Goal: Information Seeking & Learning: Learn about a topic

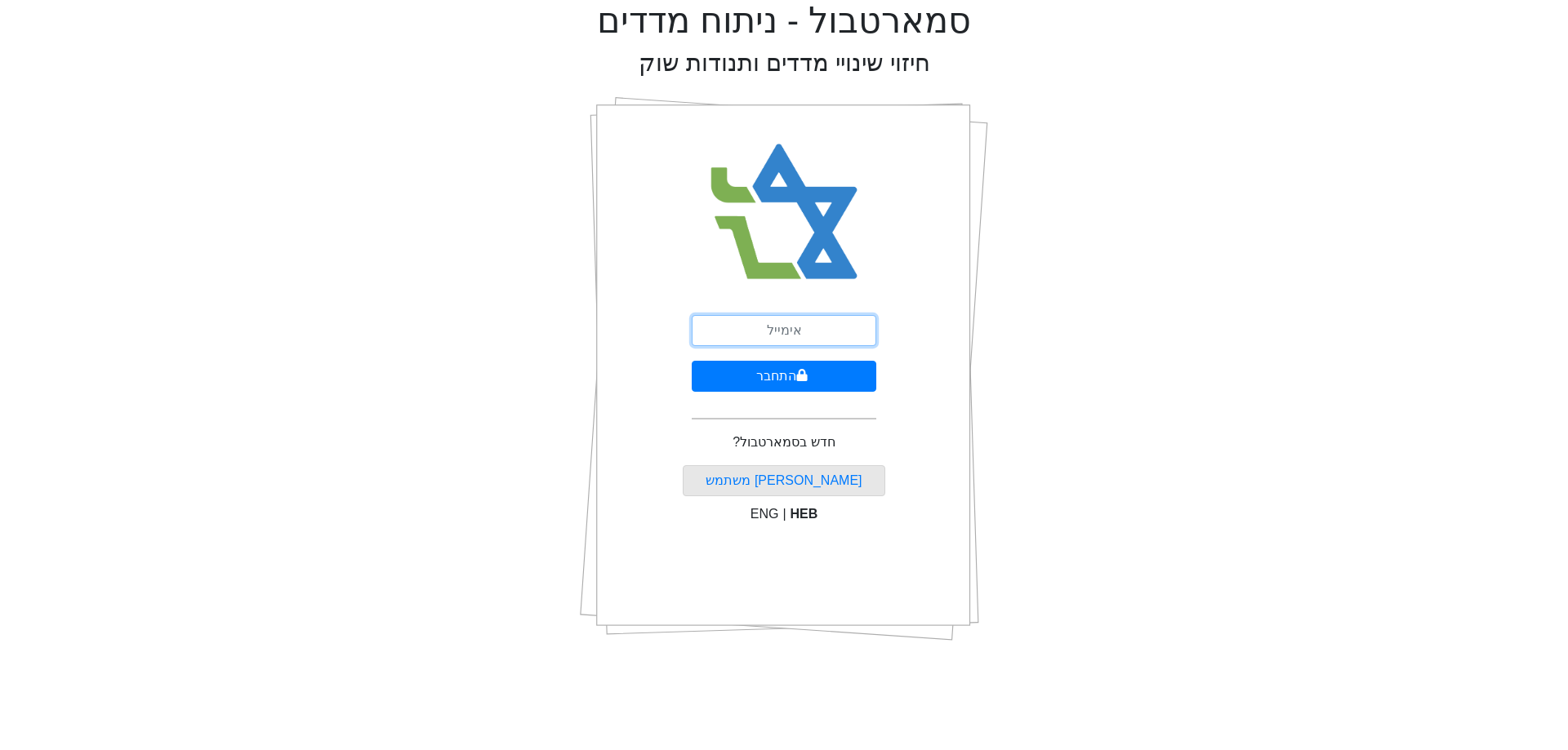
click at [770, 343] on input "email" at bounding box center [784, 331] width 184 height 31
click at [812, 378] on button "התחבר" at bounding box center [784, 376] width 184 height 31
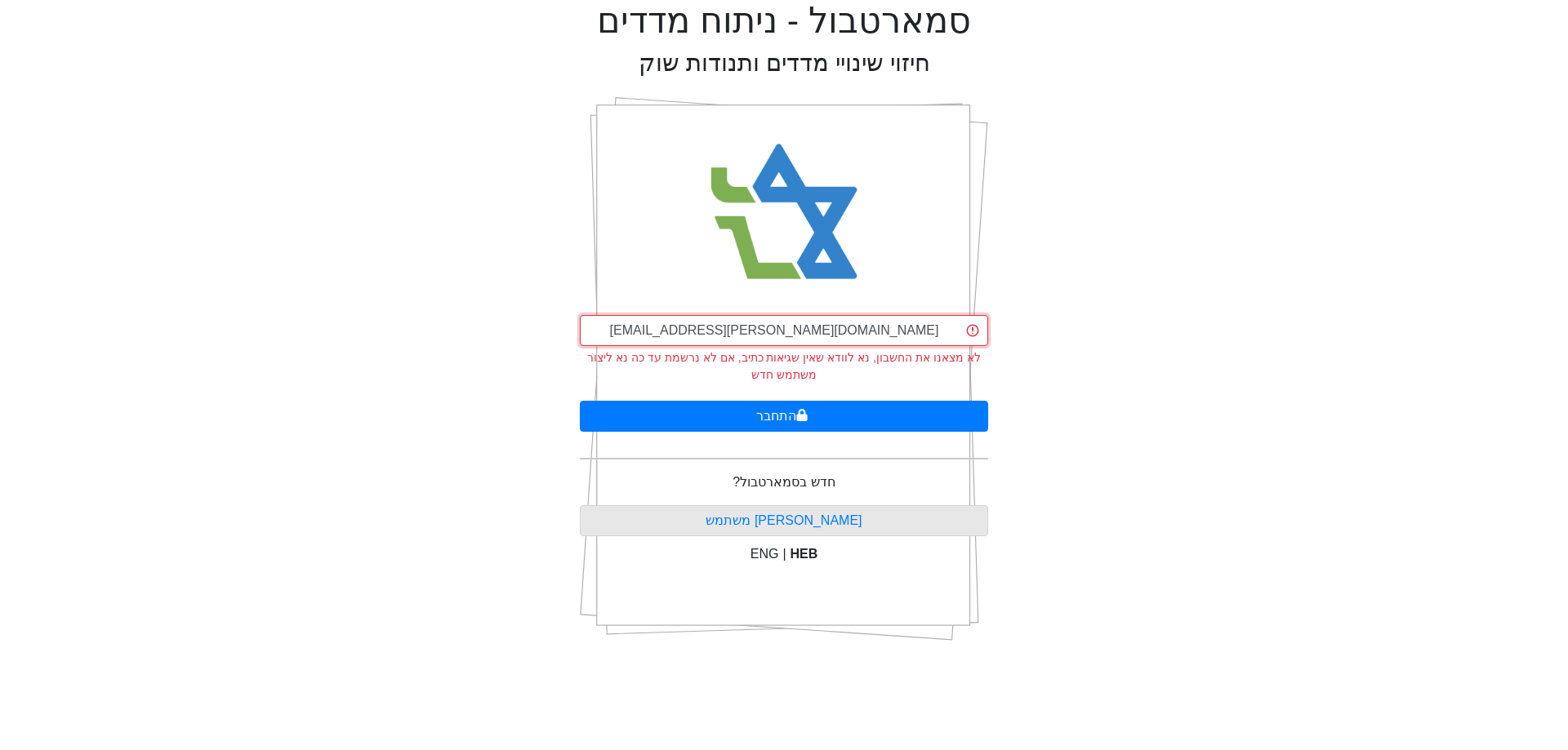
drag, startPoint x: 856, startPoint y: 332, endPoint x: 117, endPoint y: 323, distance: 739.1
click at [117, 323] on div "סמארטבול - ניתוח מדדים חיזוי שינויי מדדים ותנודות שוק [EMAIL_ADDRESS][PERSON_NA…" at bounding box center [783, 327] width 1543 height 654
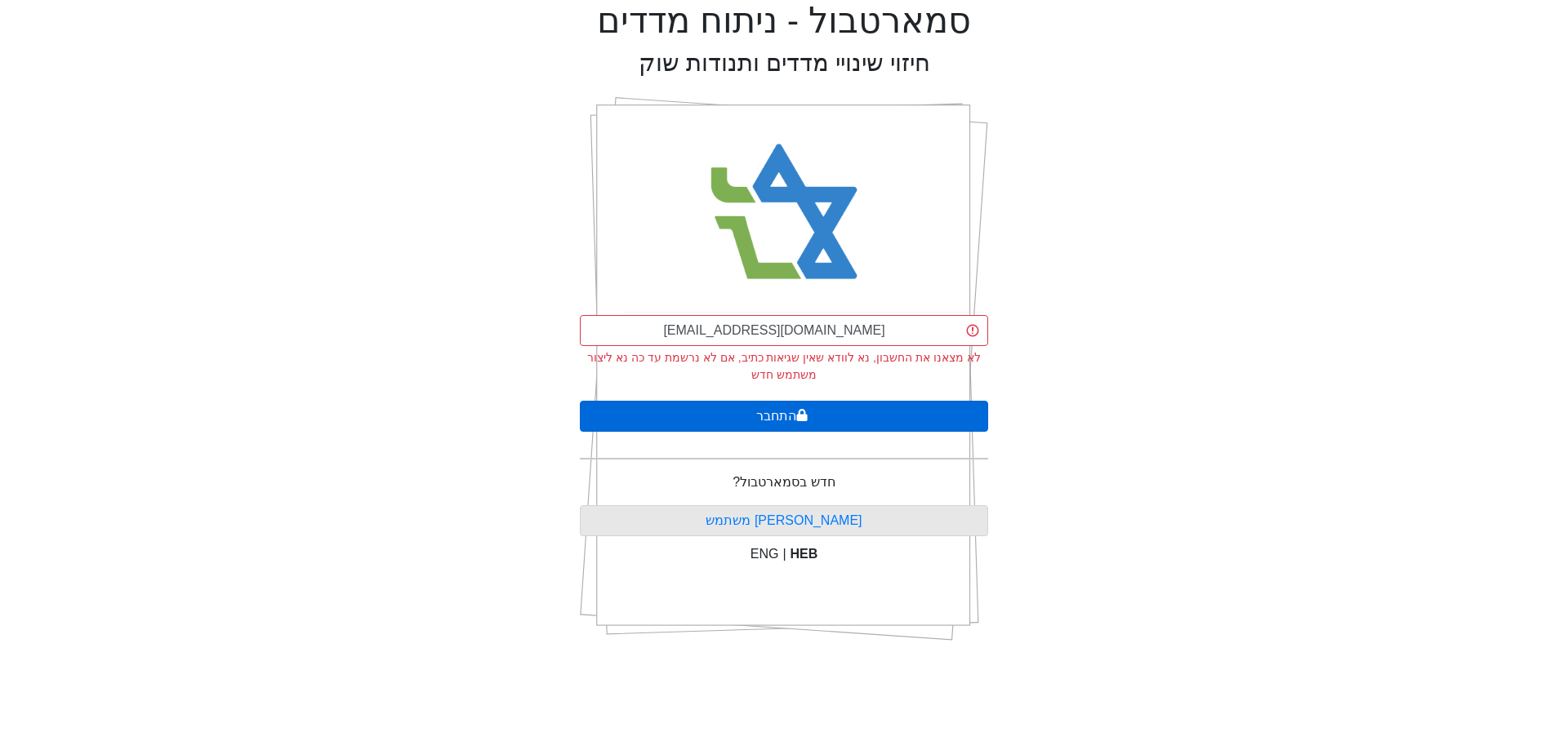
click at [755, 410] on button "התחבר" at bounding box center [784, 416] width 408 height 31
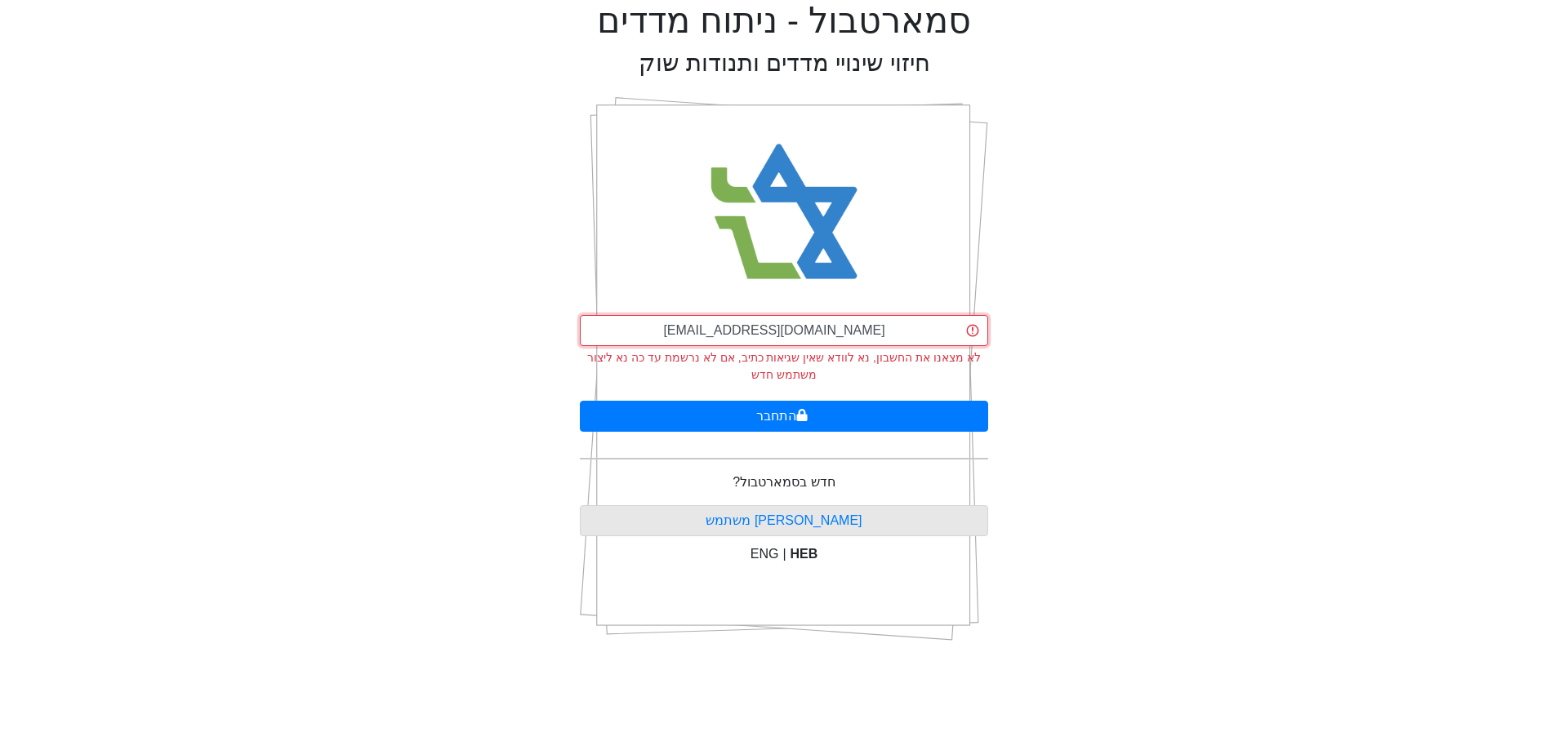
drag, startPoint x: 881, startPoint y: 328, endPoint x: 632, endPoint y: 276, distance: 254.4
click at [632, 276] on div "[EMAIL_ADDRESS][DOMAIN_NAME] לא מצאנו את החשבון, נא לוודא שאין שגיאות כתיב, אם …" at bounding box center [784, 369] width 408 height 571
type input "[EMAIL_ADDRESS][DOMAIN_NAME]"
click at [632, 276] on div "[EMAIL_ADDRESS][DOMAIN_NAME] לא מצאנו את החשבון, נא לוודא שאין שגיאות כתיב, אם …" at bounding box center [784, 369] width 408 height 571
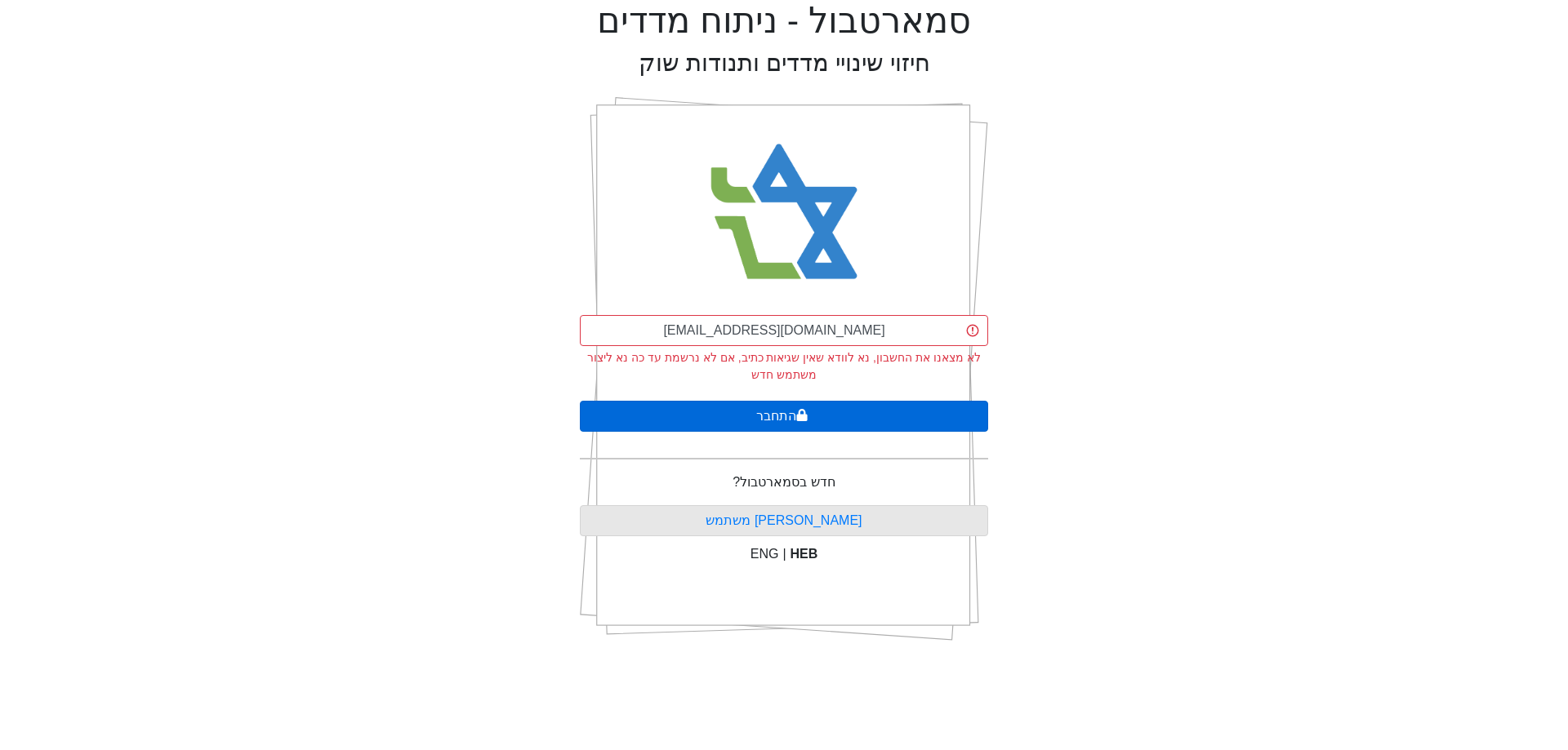
click at [856, 418] on button "התחבר" at bounding box center [784, 416] width 408 height 31
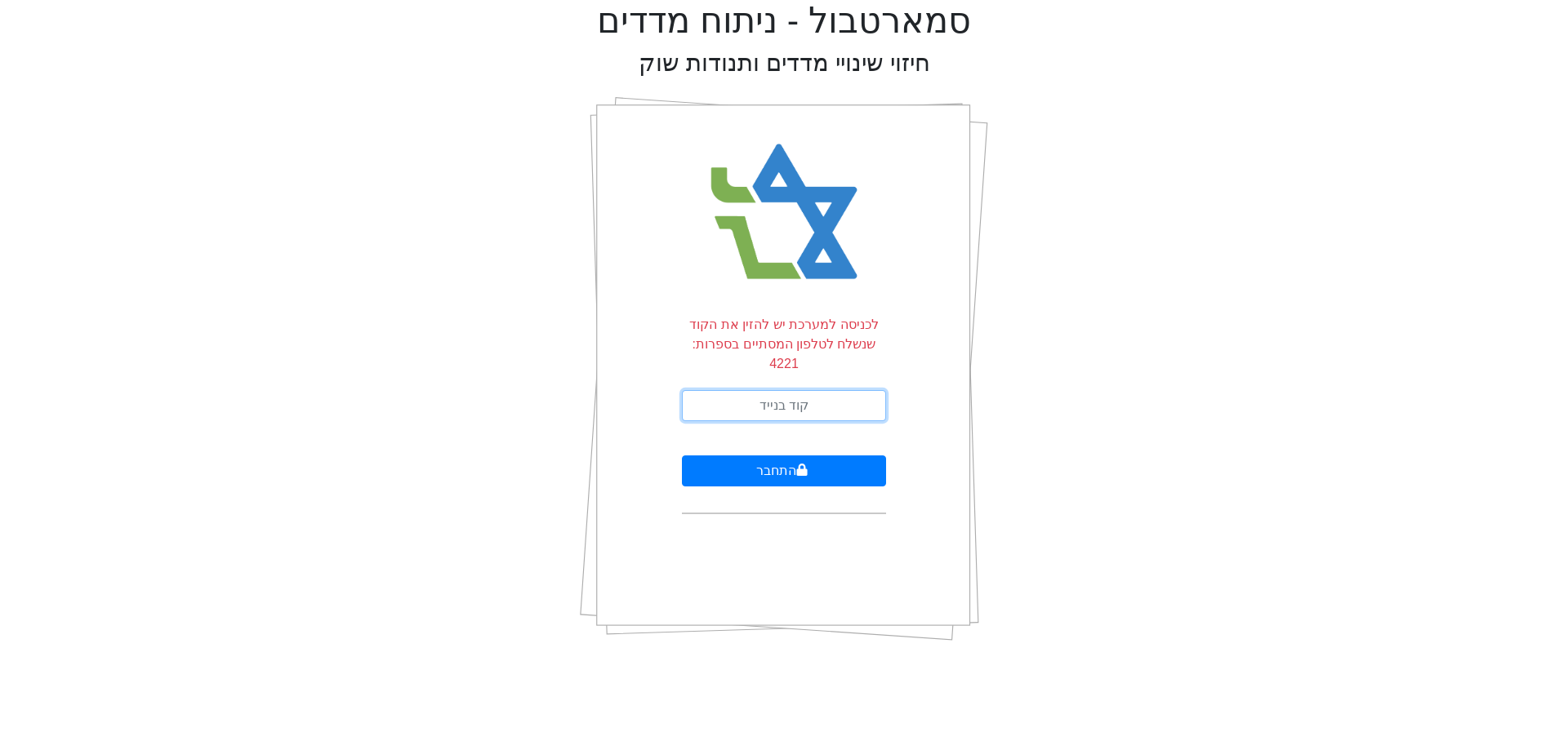
click at [772, 390] on input "text" at bounding box center [783, 406] width 204 height 31
type input "285121"
click at [768, 456] on button "התחבר" at bounding box center [783, 471] width 204 height 31
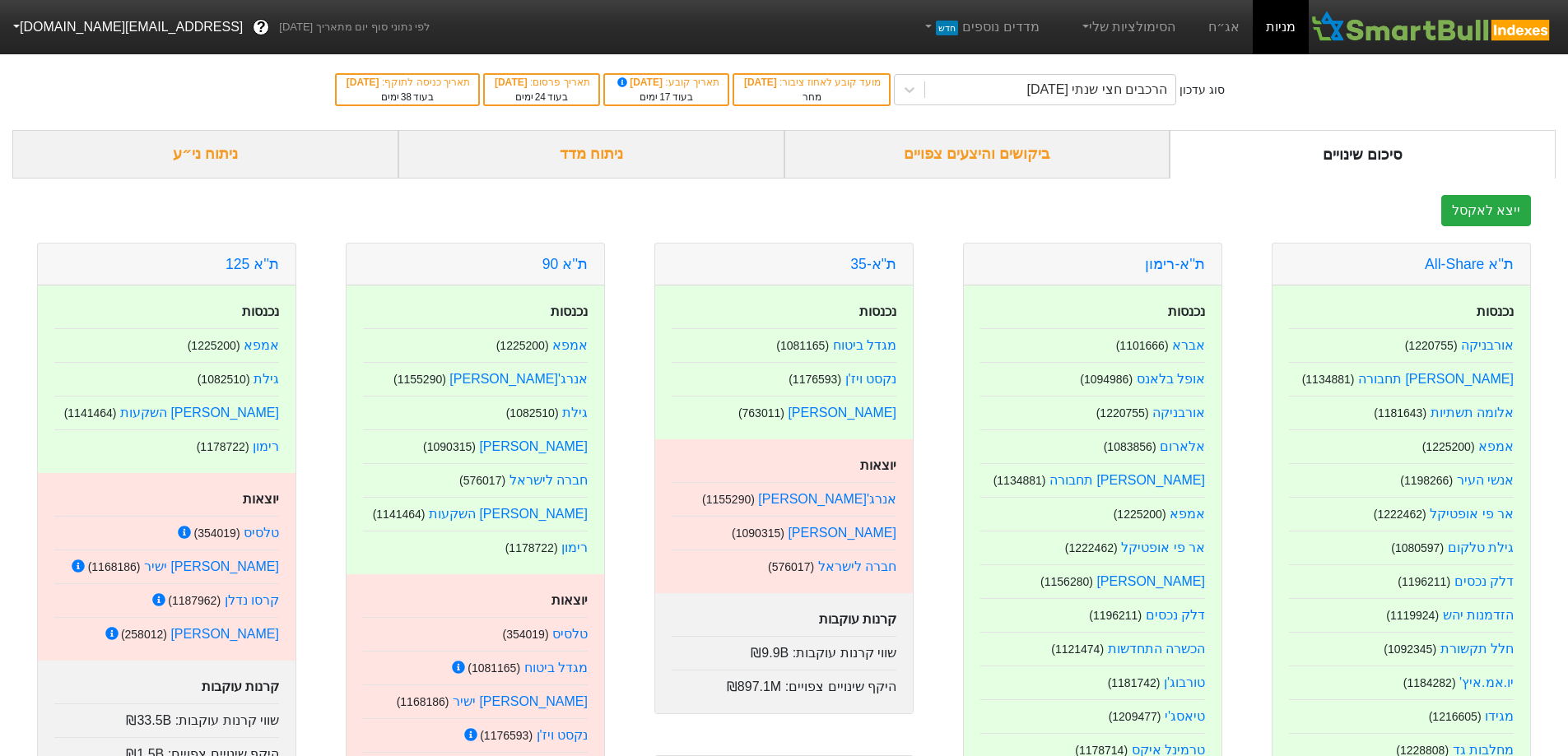
click at [1010, 170] on div "ביקושים והיצעים צפויים" at bounding box center [977, 154] width 386 height 49
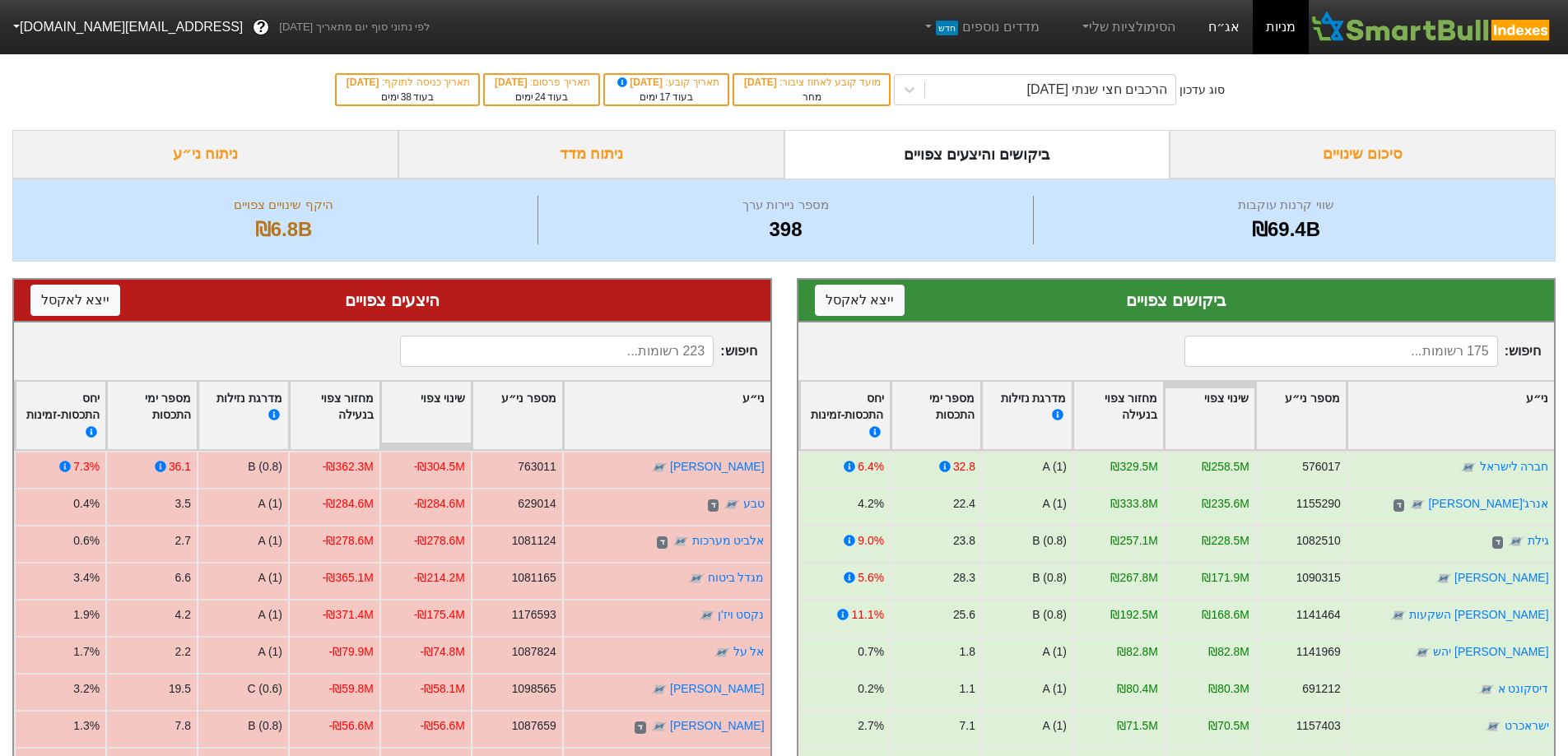
click at [1214, 30] on link "אג״ח" at bounding box center [1223, 27] width 57 height 55
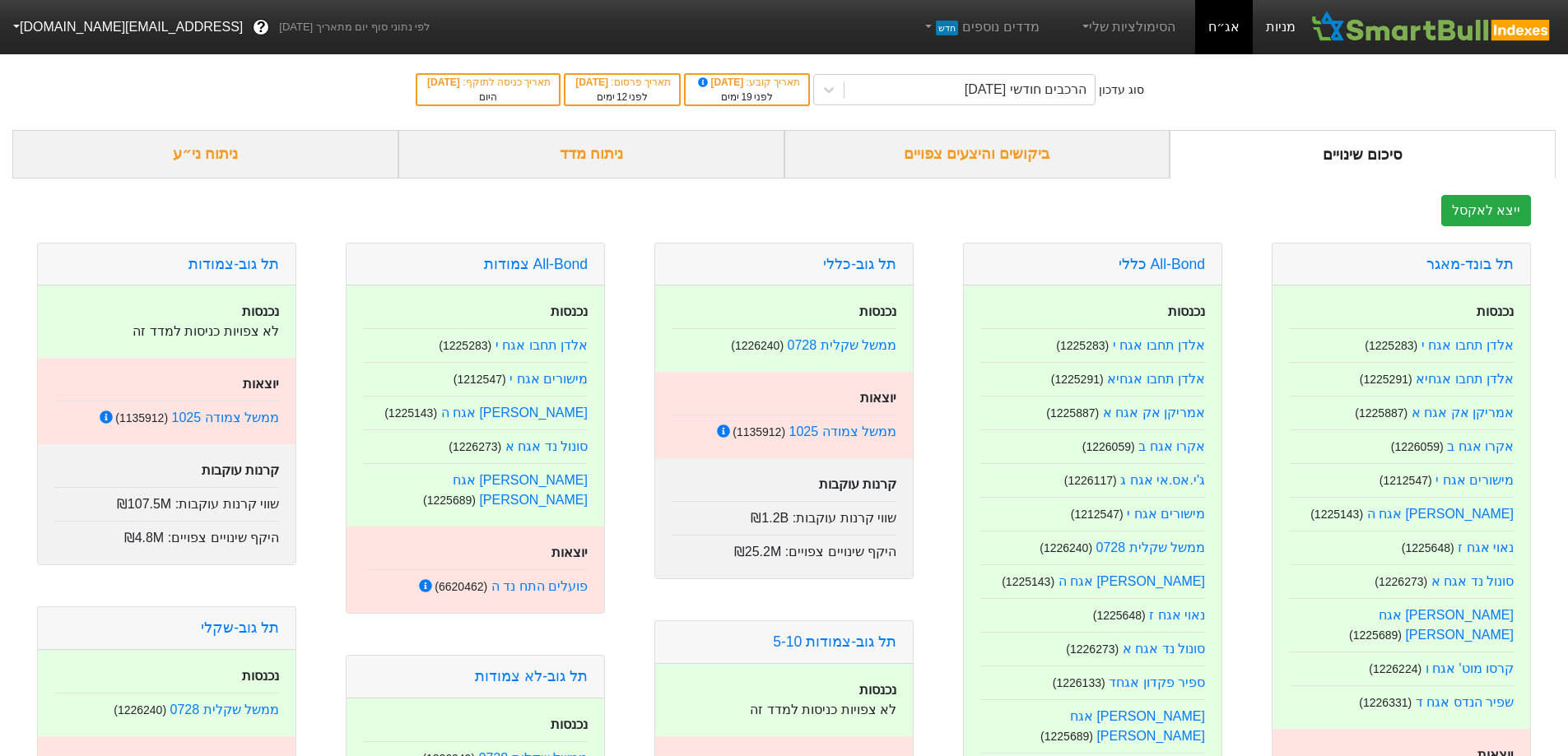
click at [1275, 31] on link "מניות" at bounding box center [1281, 27] width 56 height 55
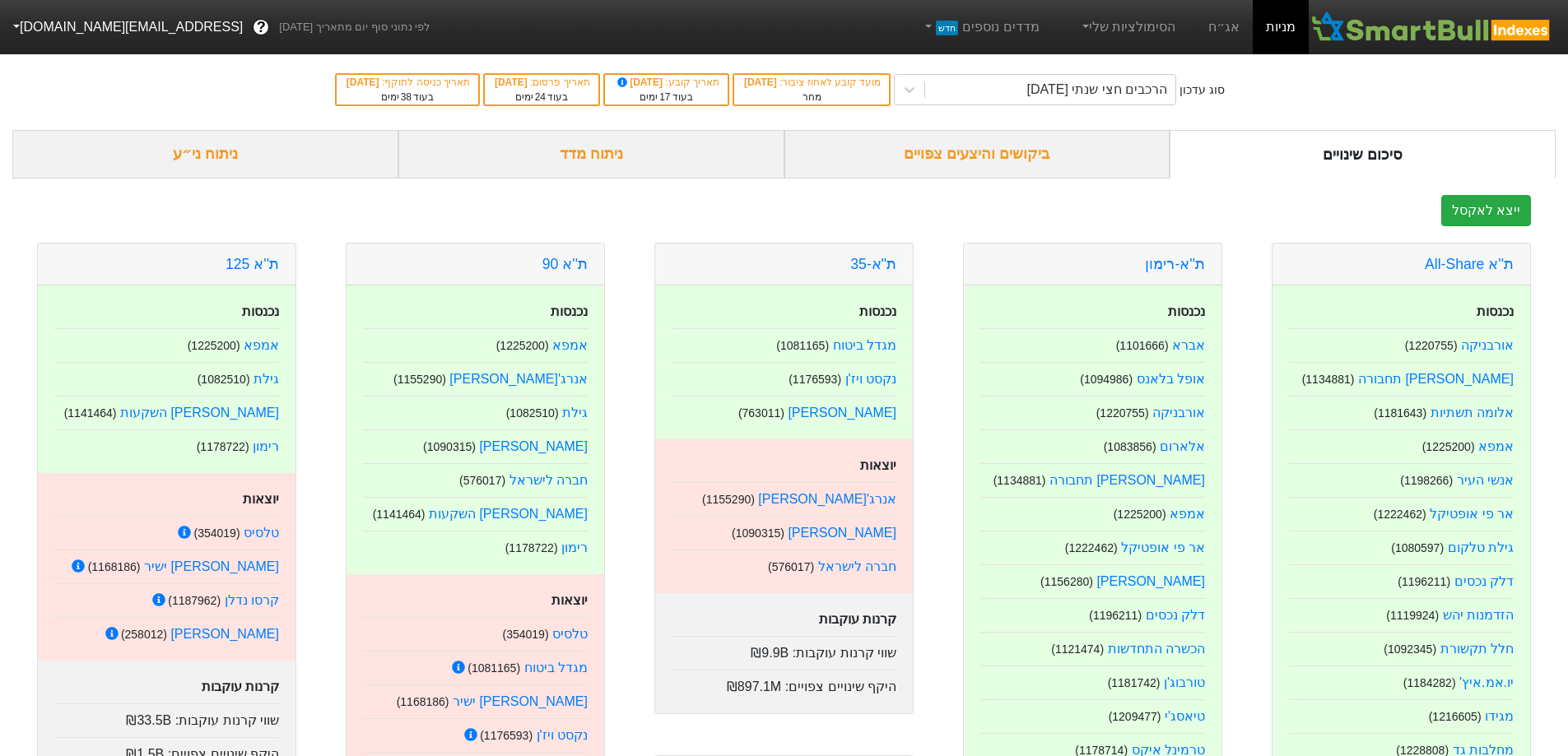
click at [1031, 161] on div "ביקושים והיצעים צפויים" at bounding box center [977, 154] width 386 height 49
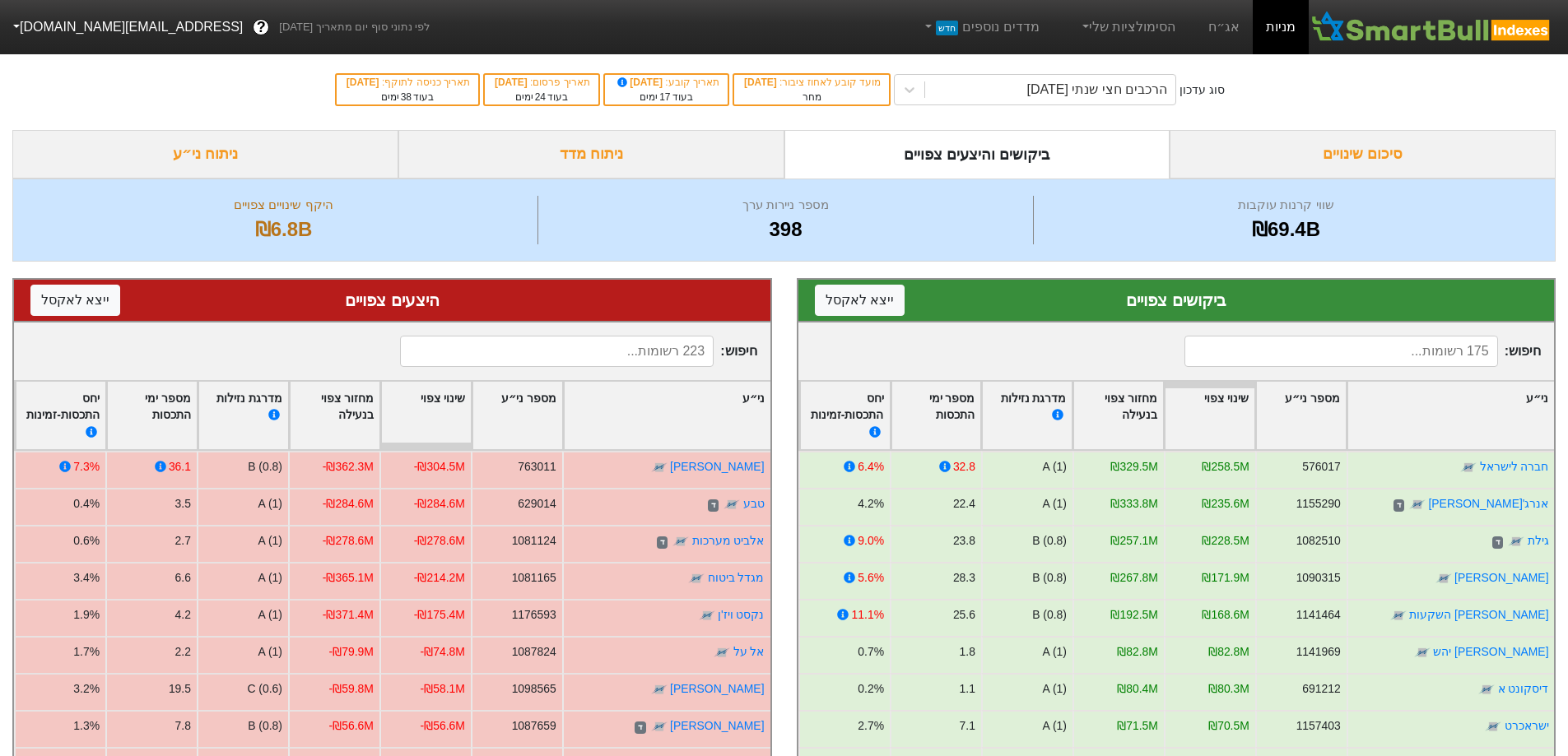
click at [585, 153] on div "ניתוח מדד" at bounding box center [591, 154] width 386 height 49
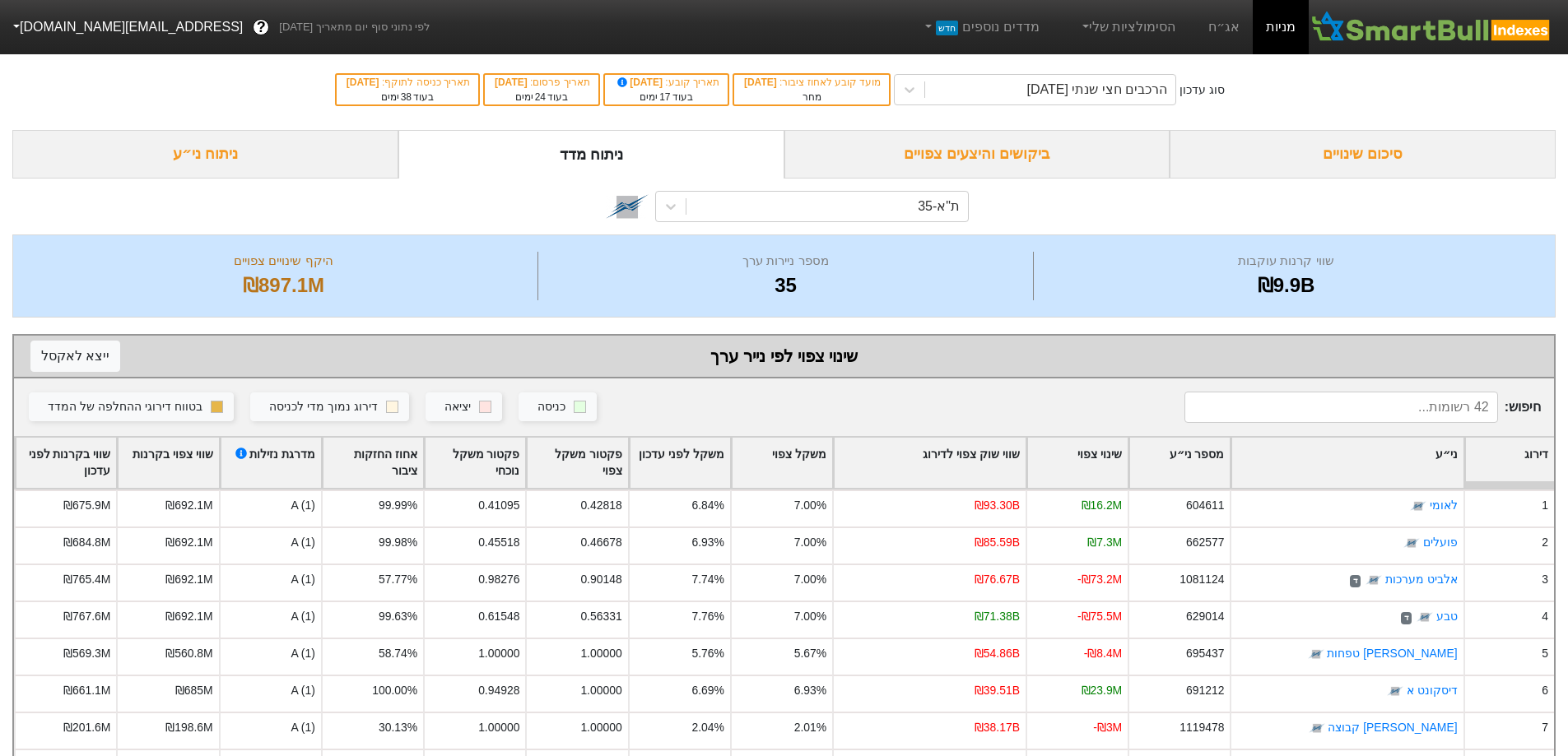
click at [1354, 148] on div "סיכום שינויים" at bounding box center [1362, 154] width 386 height 49
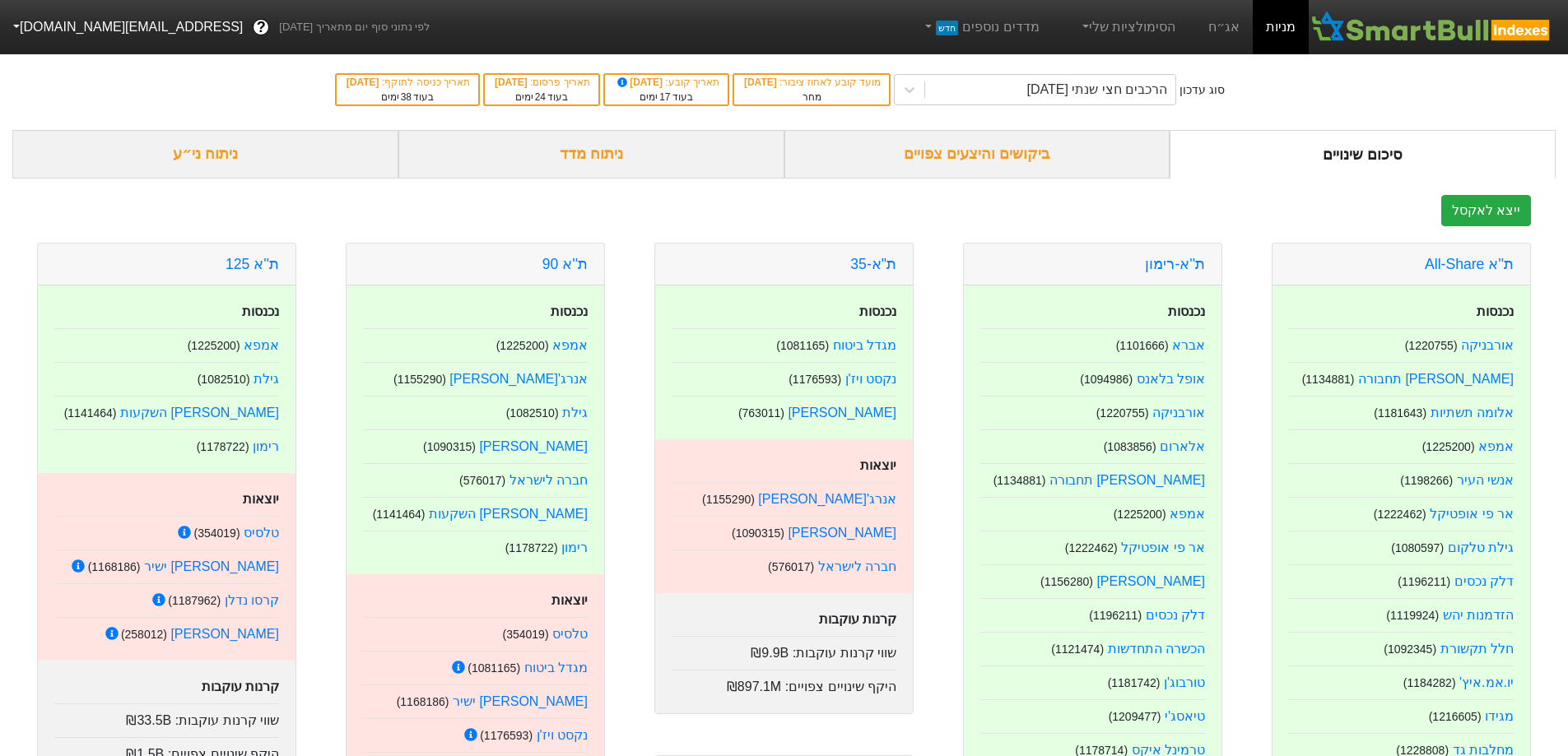
click at [993, 176] on div "ביקושים והיצעים צפויים" at bounding box center [977, 154] width 386 height 49
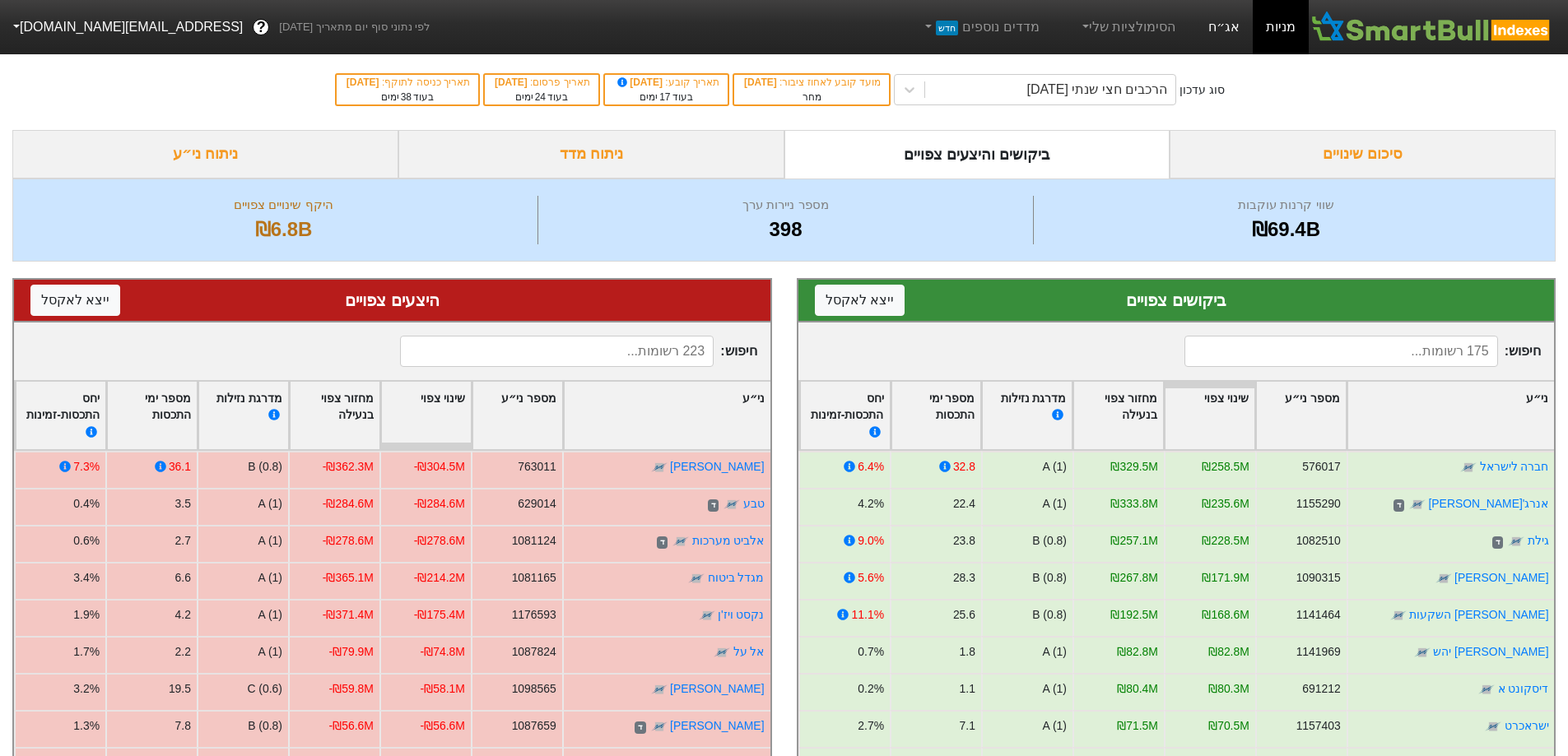
click at [1223, 24] on link "אג״ח" at bounding box center [1223, 27] width 57 height 55
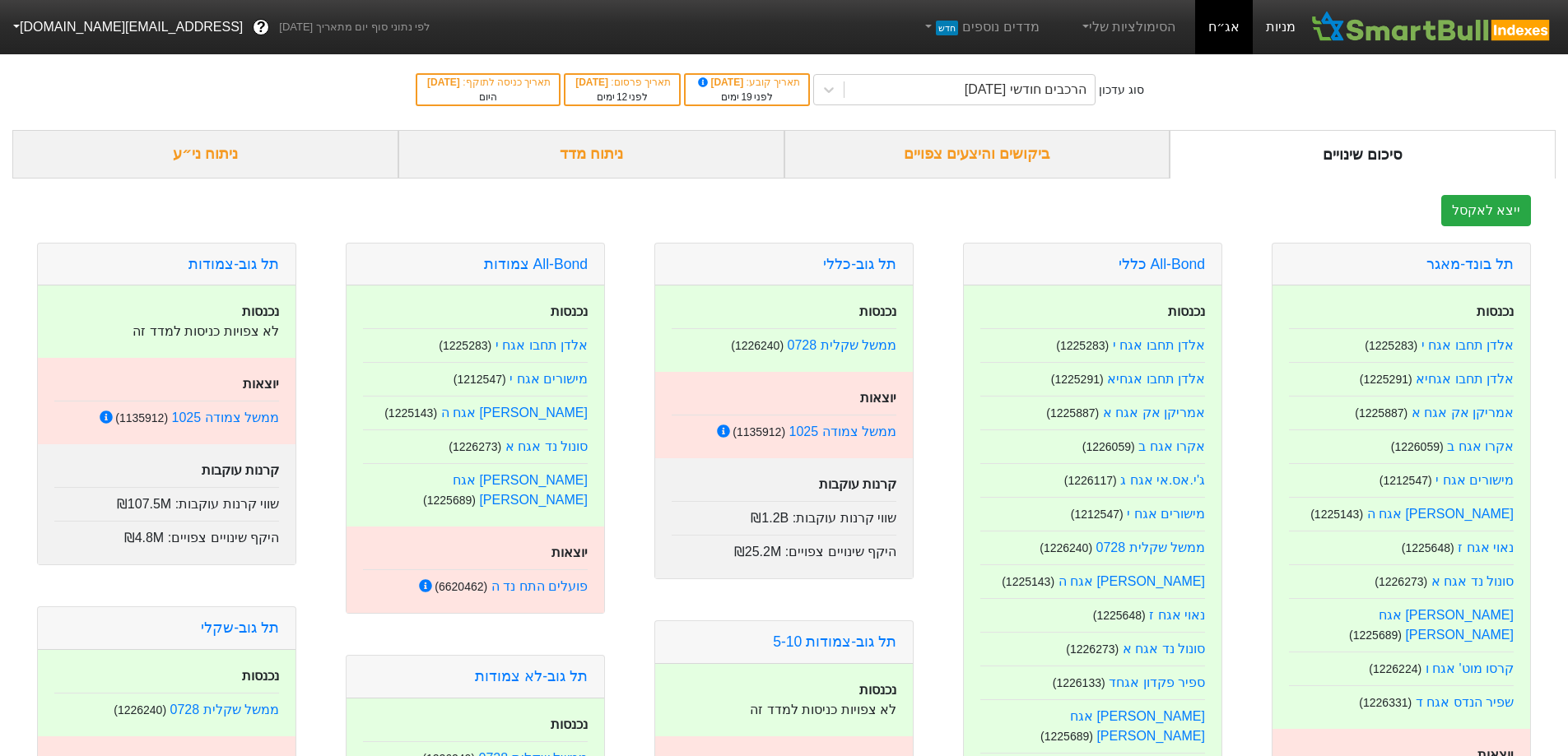
click at [1295, 29] on link "מניות" at bounding box center [1281, 27] width 56 height 55
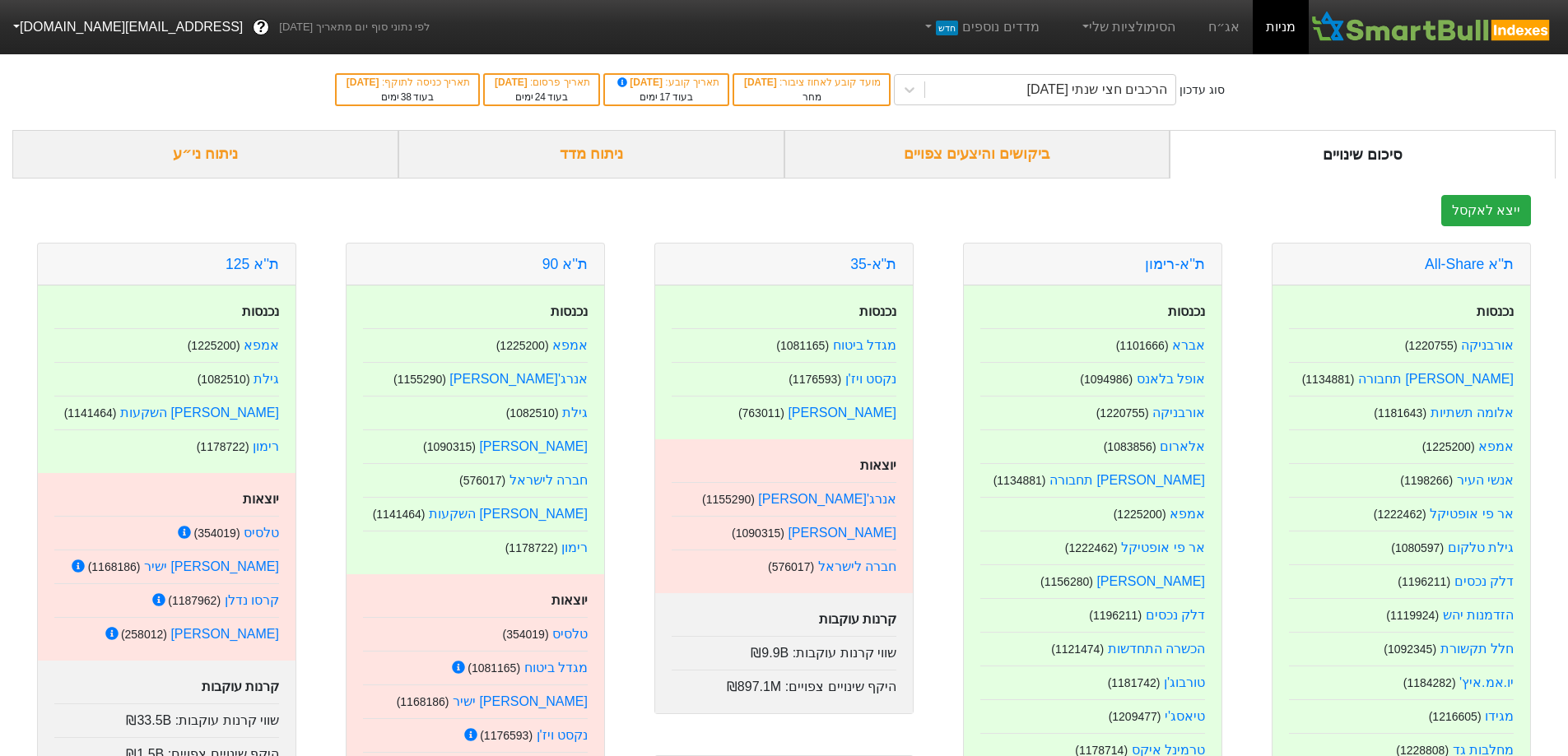
click at [959, 159] on div "ביקושים והיצעים צפויים" at bounding box center [977, 154] width 386 height 49
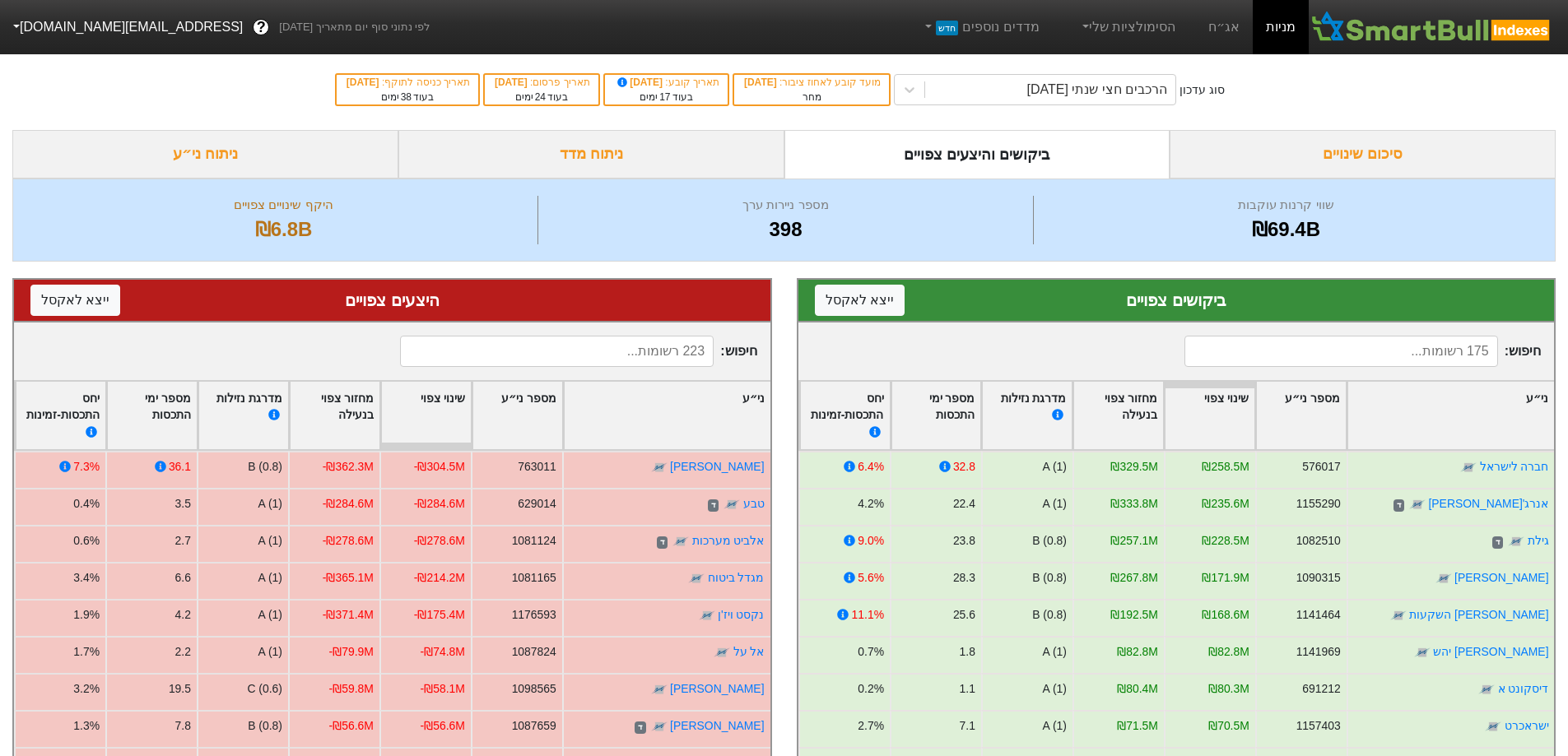
click at [566, 346] on input at bounding box center [557, 352] width 313 height 31
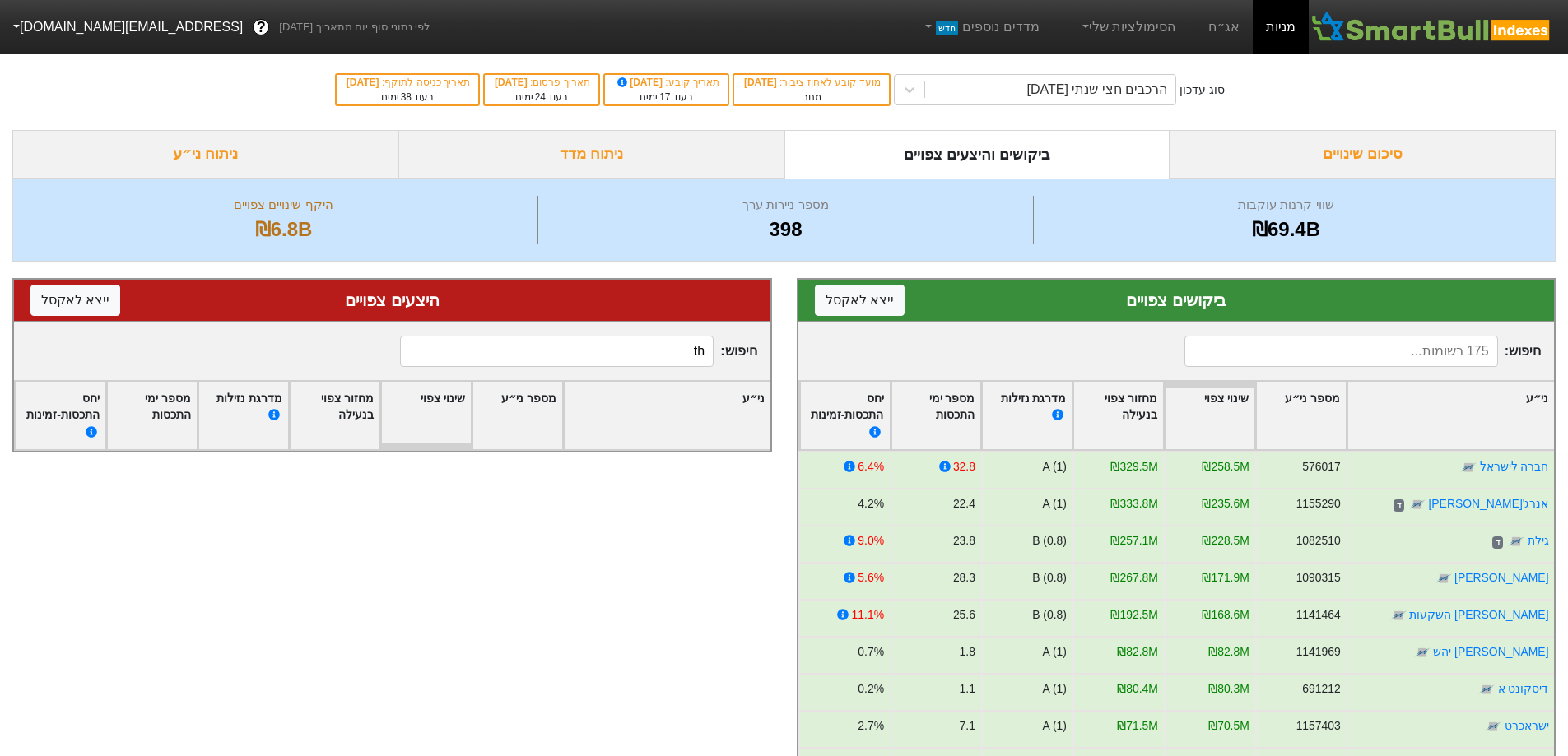
type input "t"
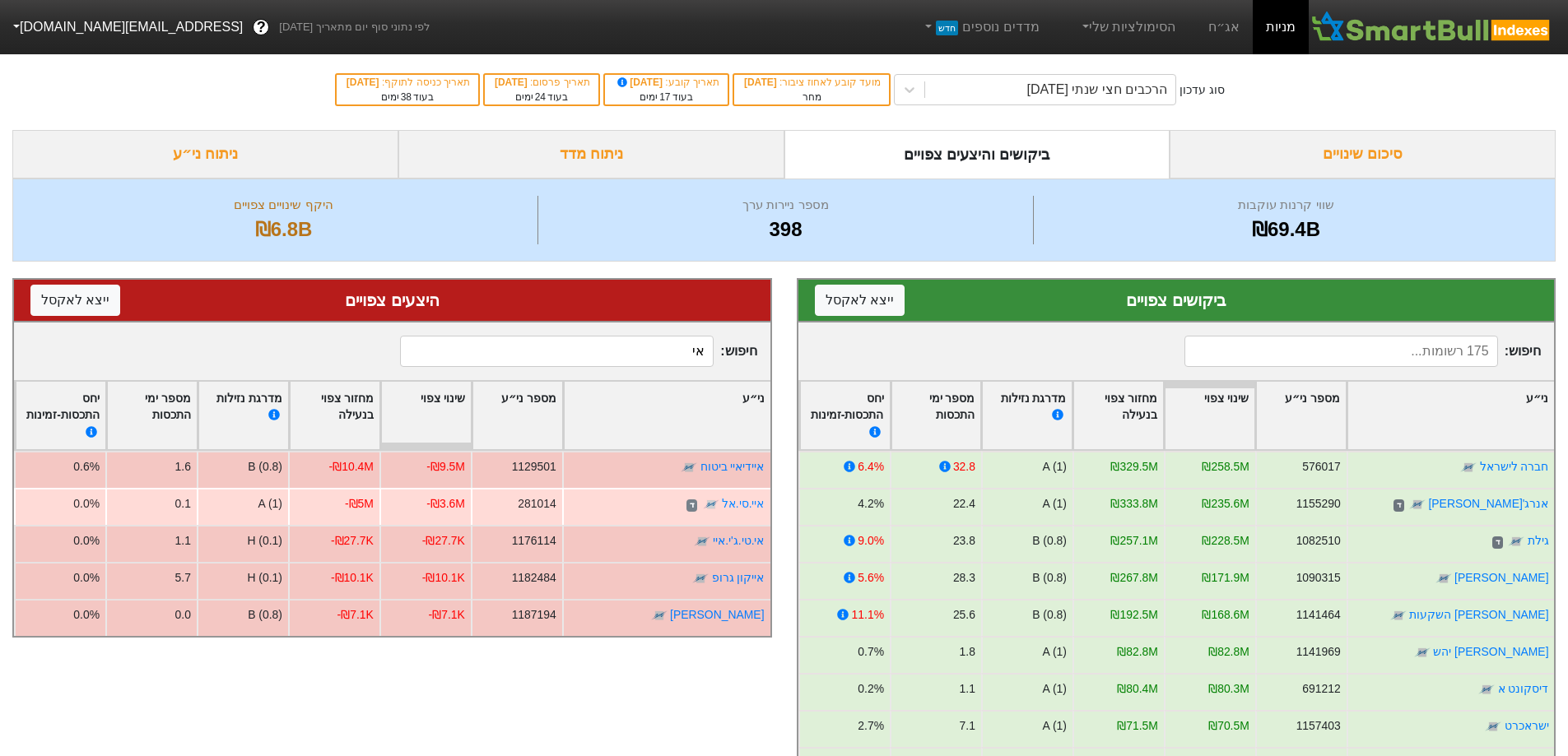
type input "א"
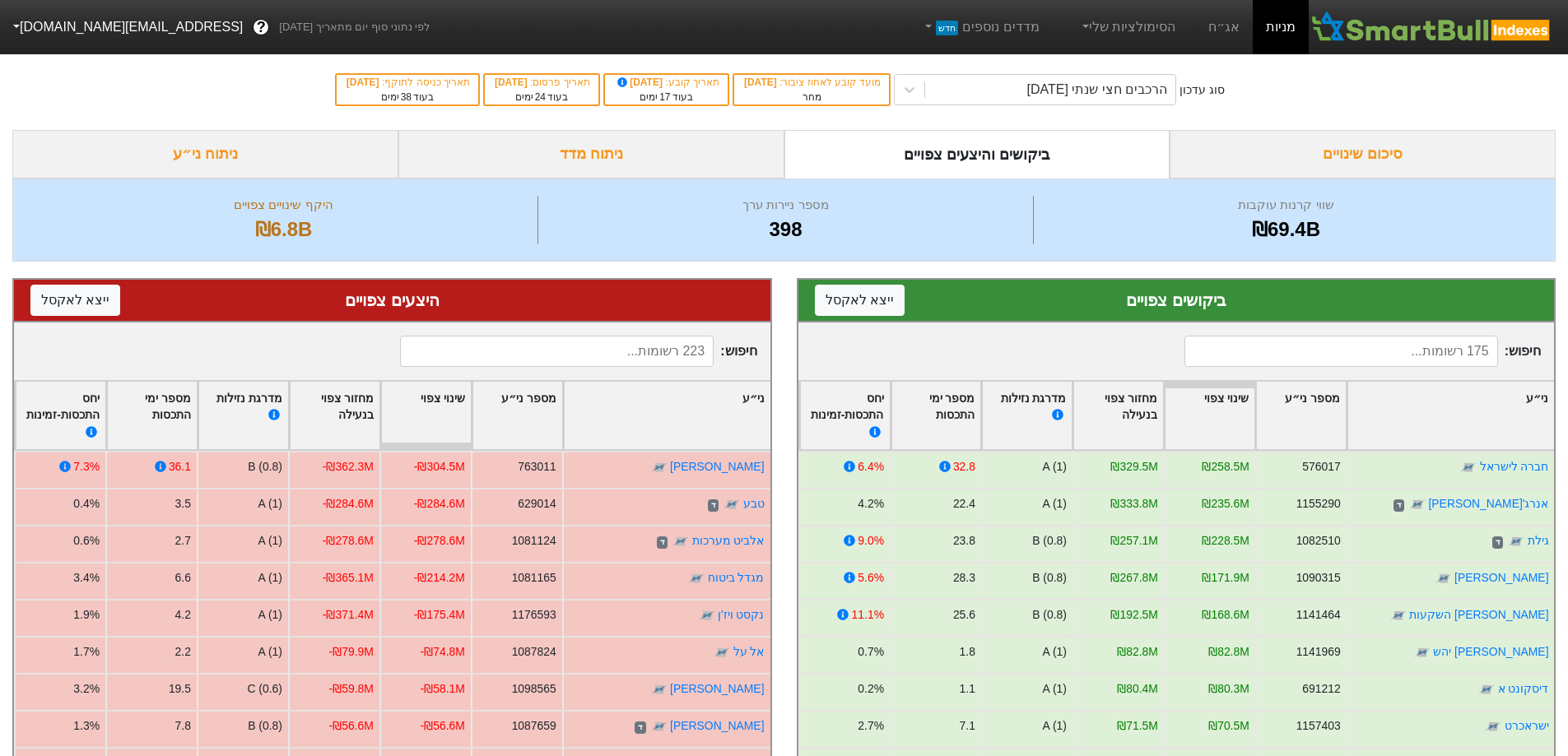
click at [1464, 358] on input at bounding box center [1341, 352] width 313 height 31
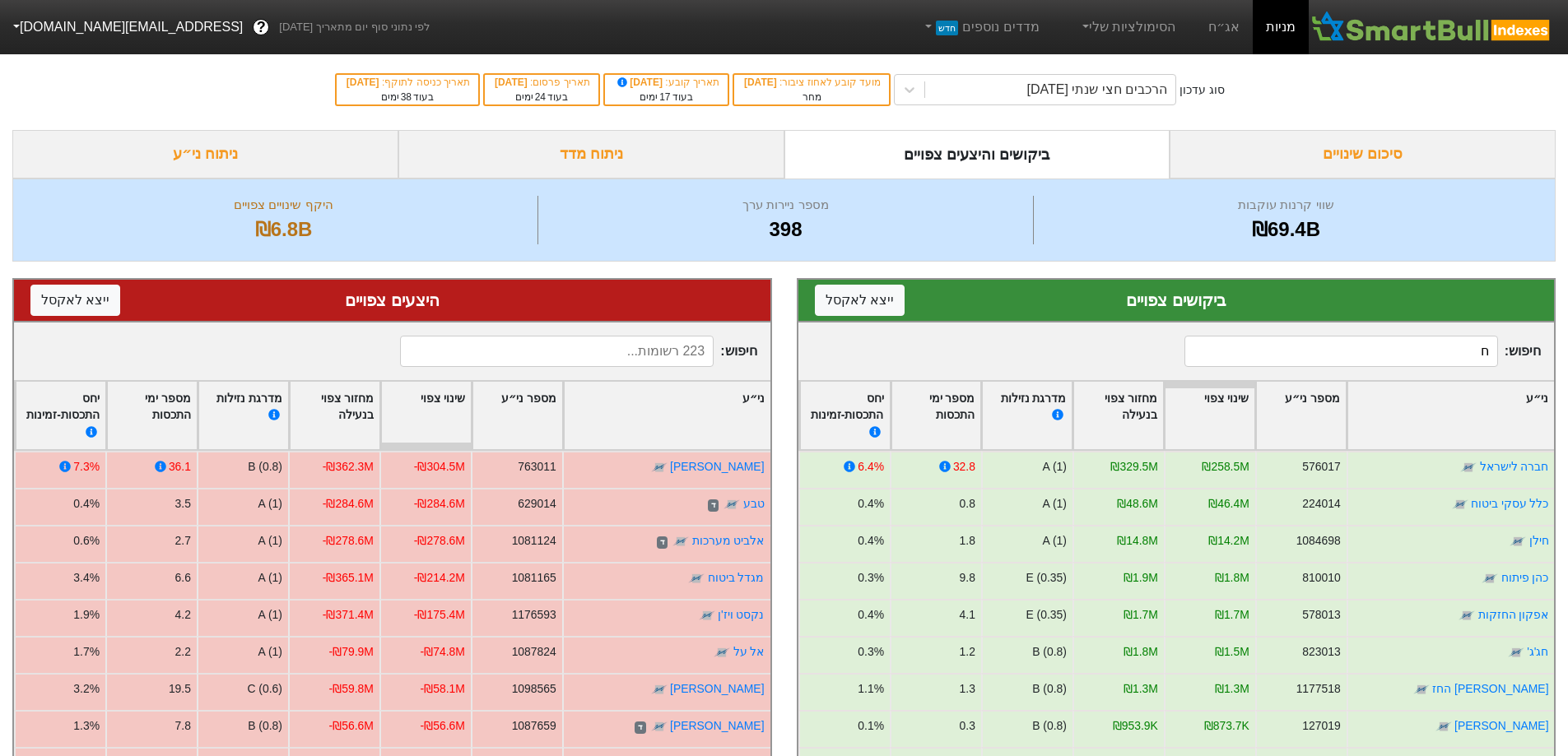
type input "ח"
click at [1281, 158] on div "סיכום שינויים" at bounding box center [1362, 154] width 386 height 49
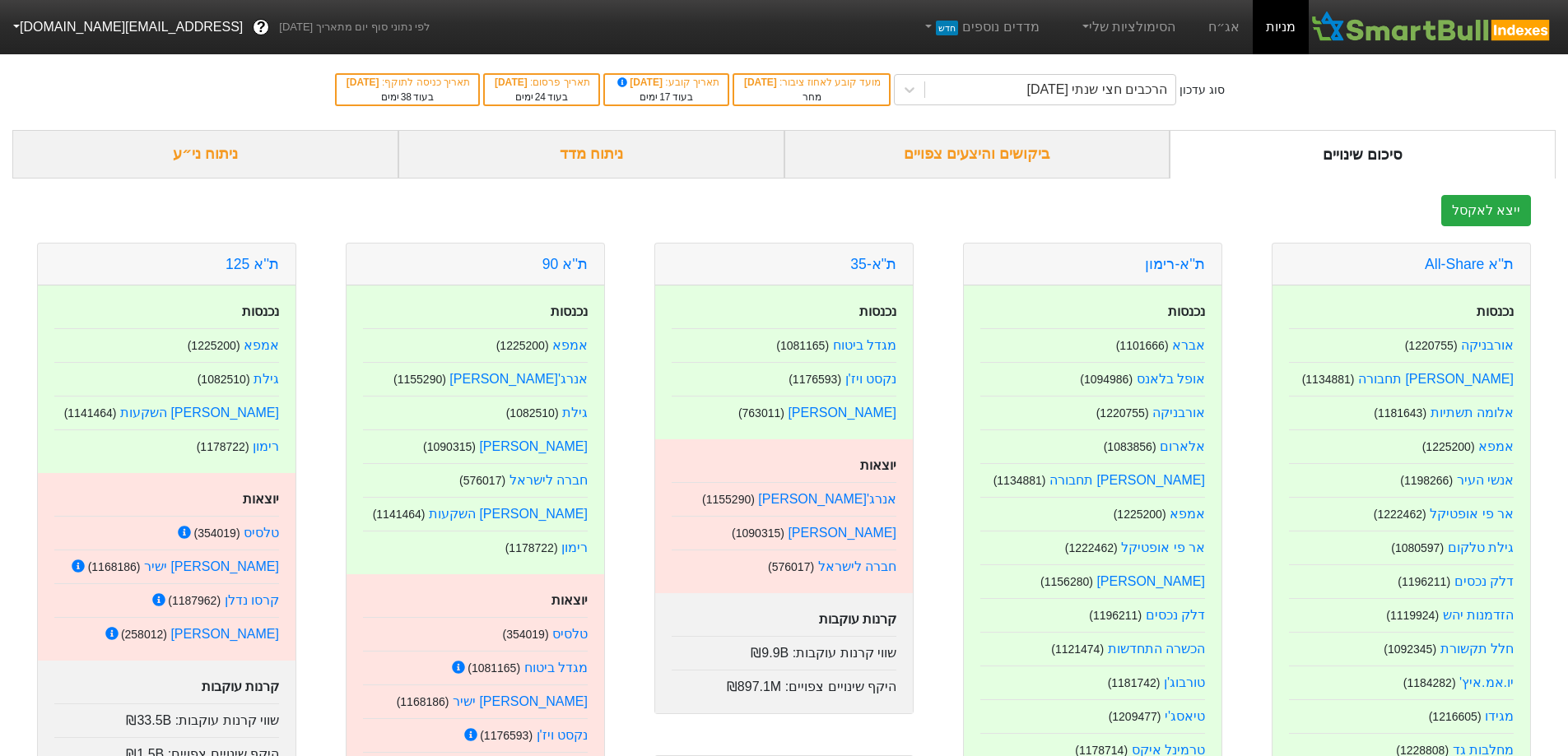
click at [1046, 156] on div "ביקושים והיצעים צפויים" at bounding box center [977, 154] width 386 height 49
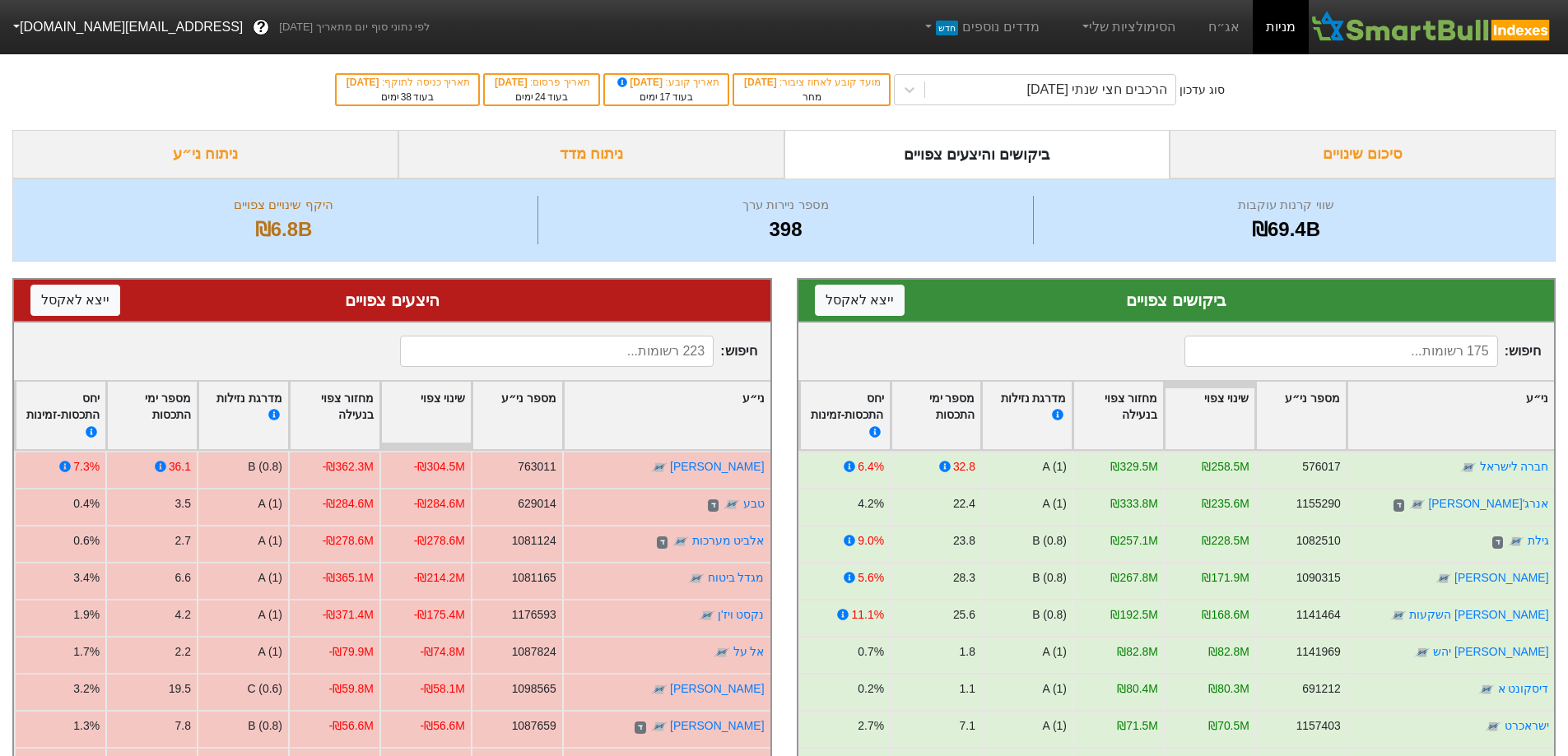
click at [569, 157] on div "ניתוח מדד" at bounding box center [591, 154] width 386 height 49
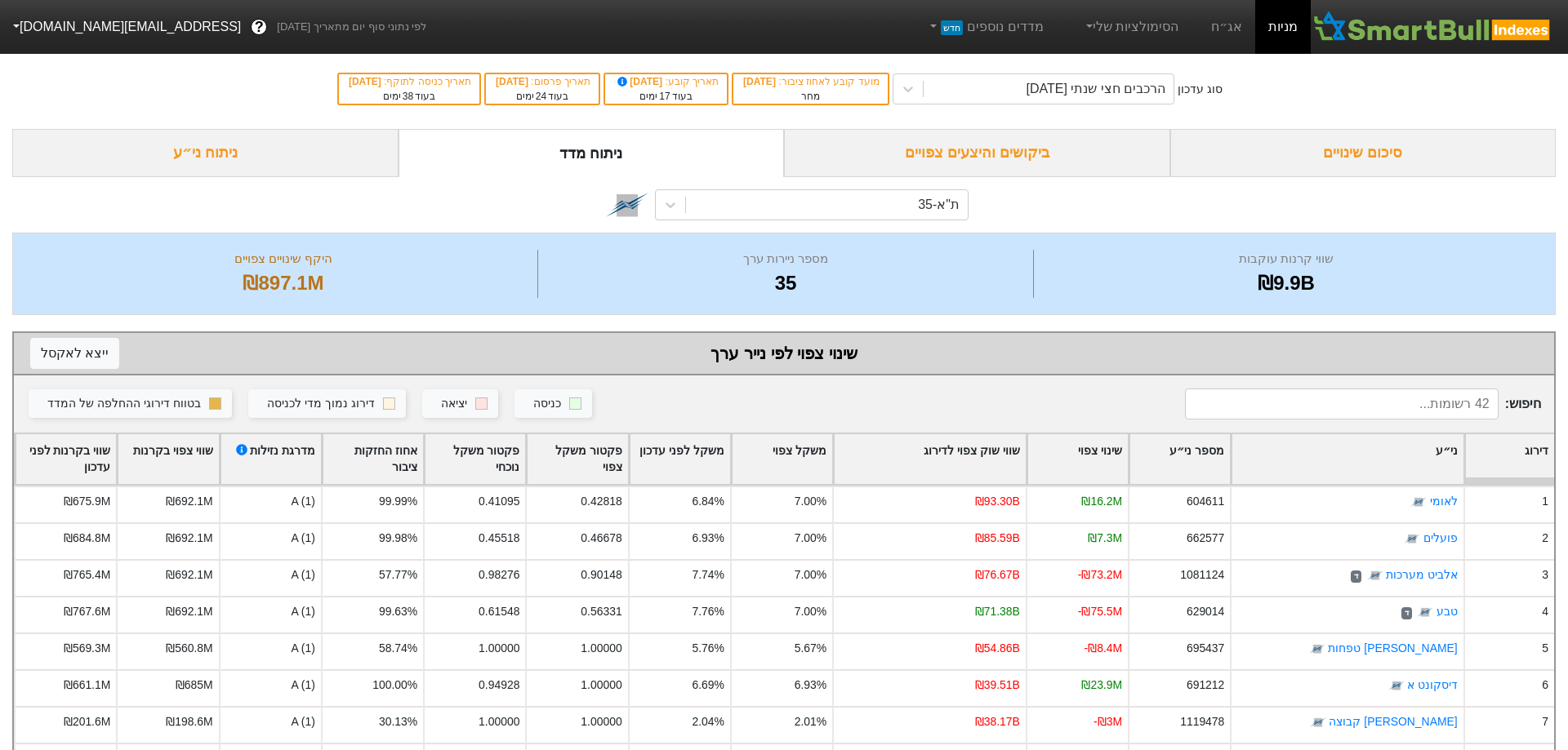
click at [958, 155] on div "ביקושים והיצעים צפויים" at bounding box center [977, 153] width 386 height 48
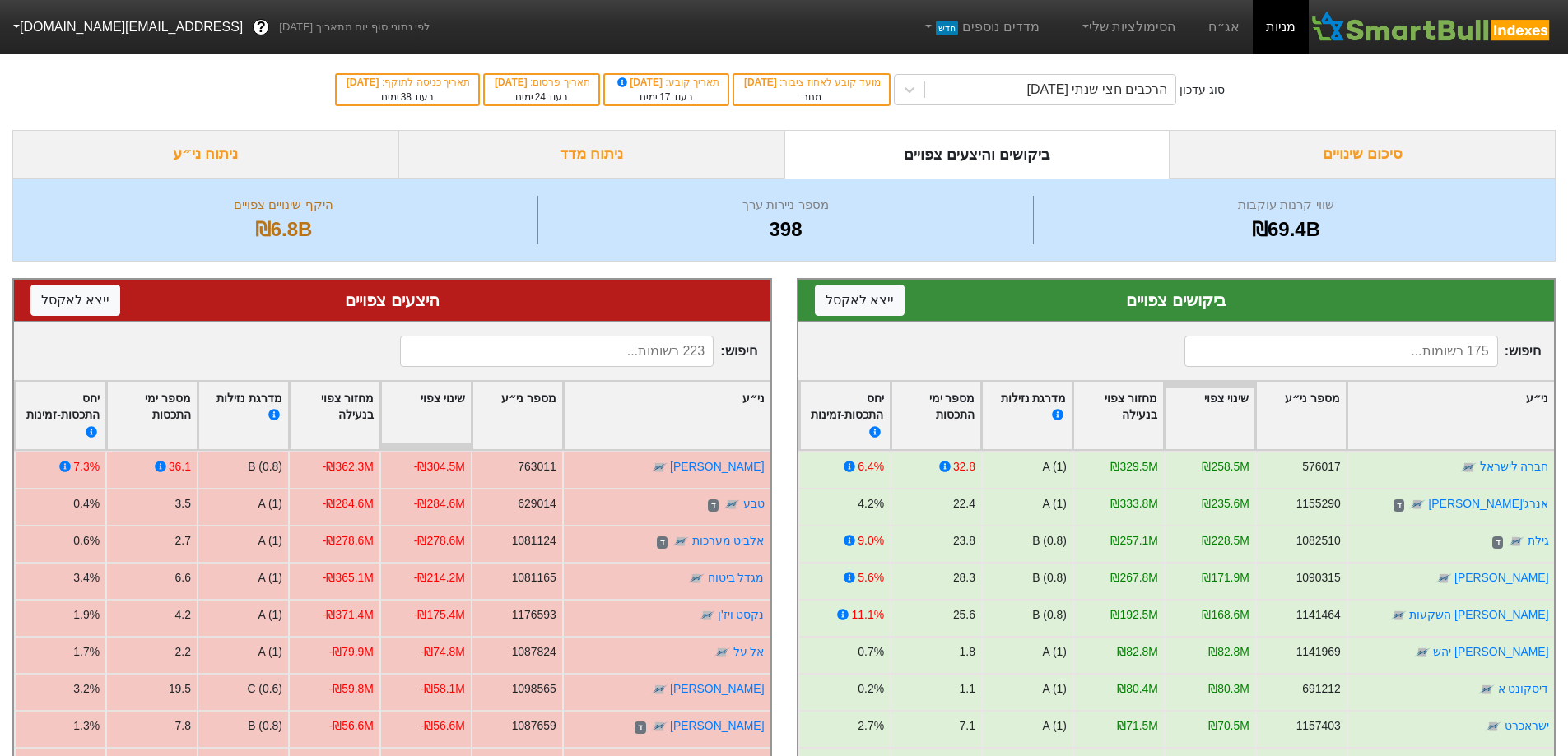
click at [1385, 159] on div "סיכום שינויים" at bounding box center [1362, 154] width 386 height 49
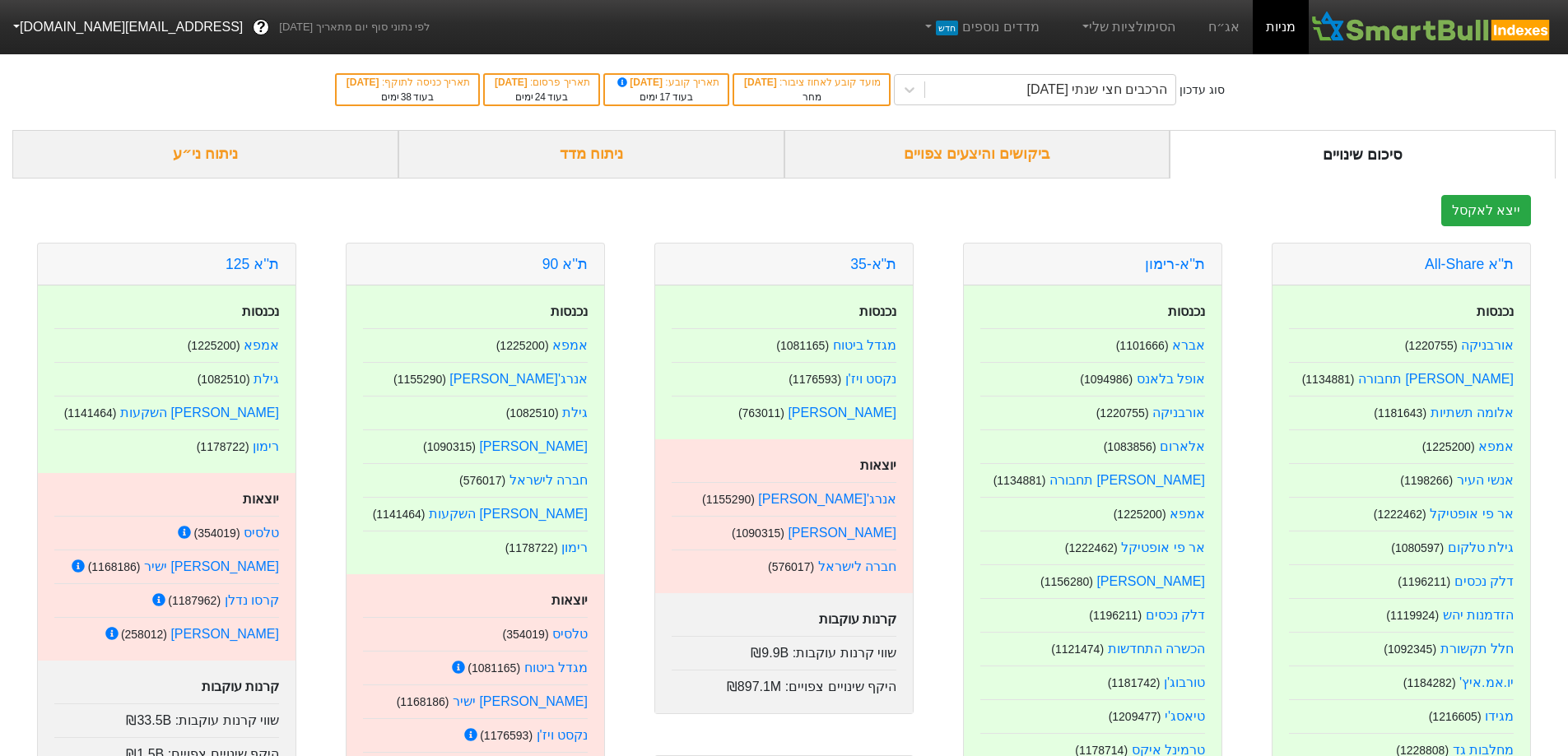
click at [990, 160] on div "ביקושים והיצעים צפויים" at bounding box center [977, 154] width 386 height 49
